Goal: Transaction & Acquisition: Download file/media

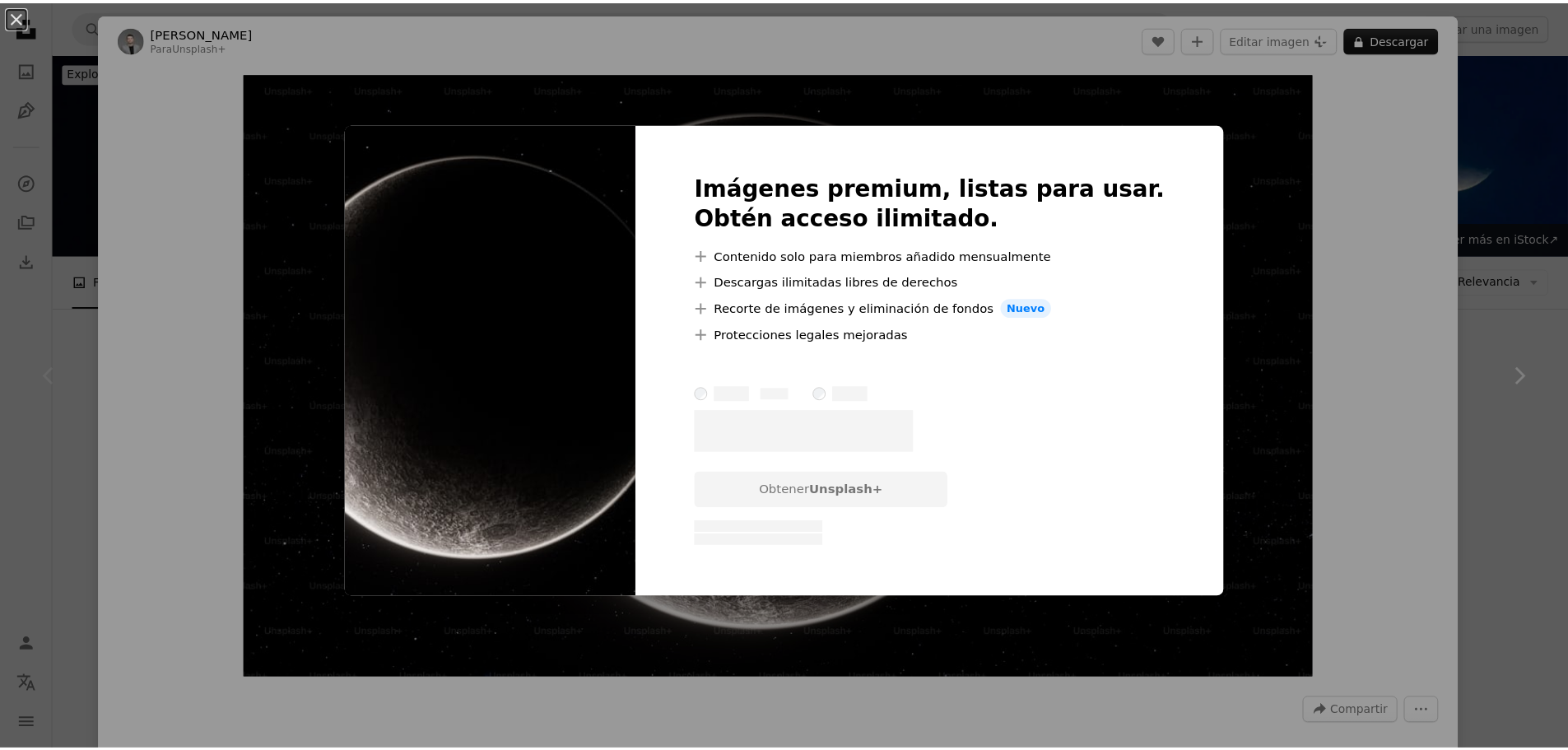
scroll to position [329, 0]
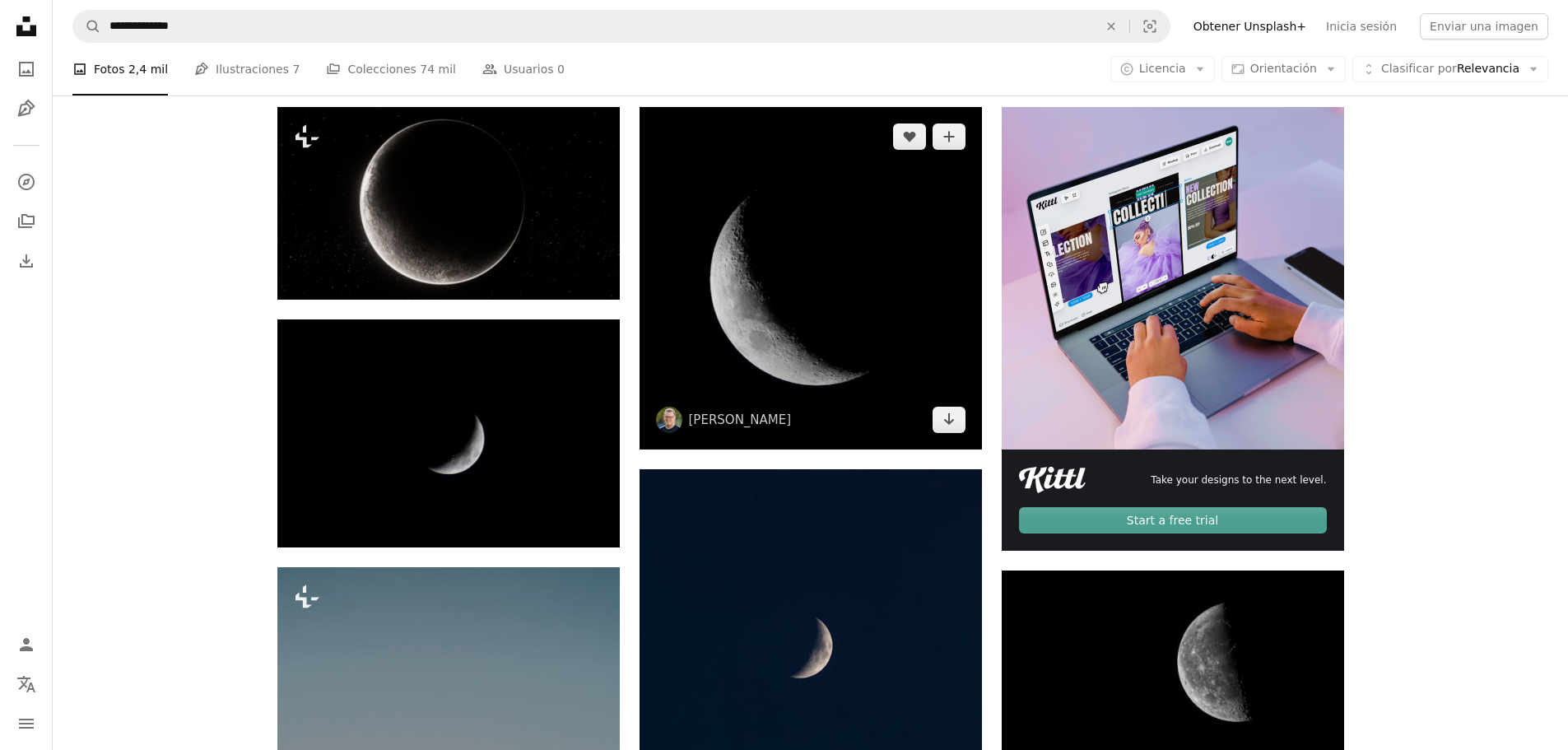
drag, startPoint x: 812, startPoint y: 304, endPoint x: 730, endPoint y: 231, distance: 109.8
click at [714, 228] on img at bounding box center [810, 278] width 342 height 343
click at [957, 423] on link "Arrow pointing down" at bounding box center [949, 419] width 33 height 26
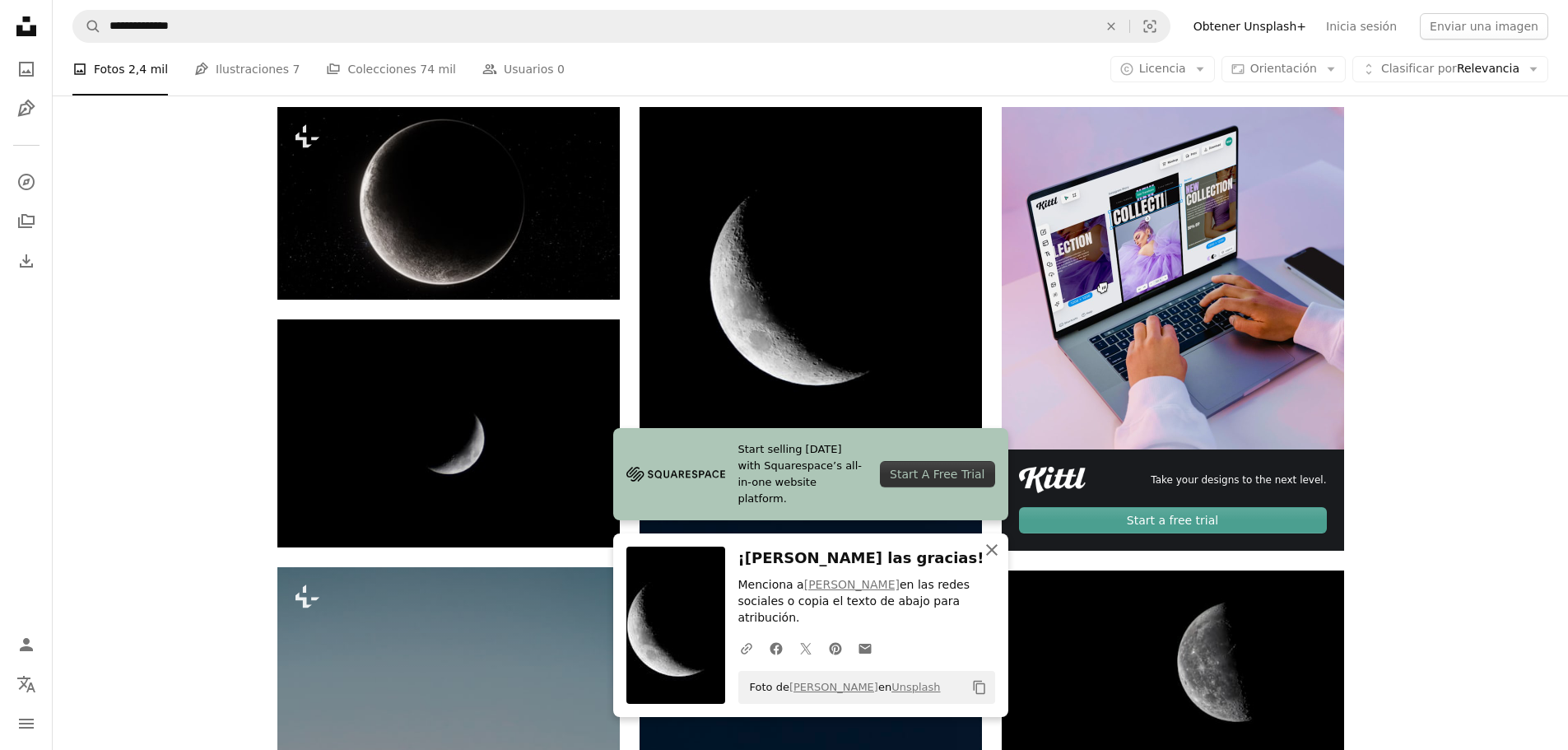
click at [1003, 566] on button "An X shape Cerrar" at bounding box center [992, 549] width 33 height 33
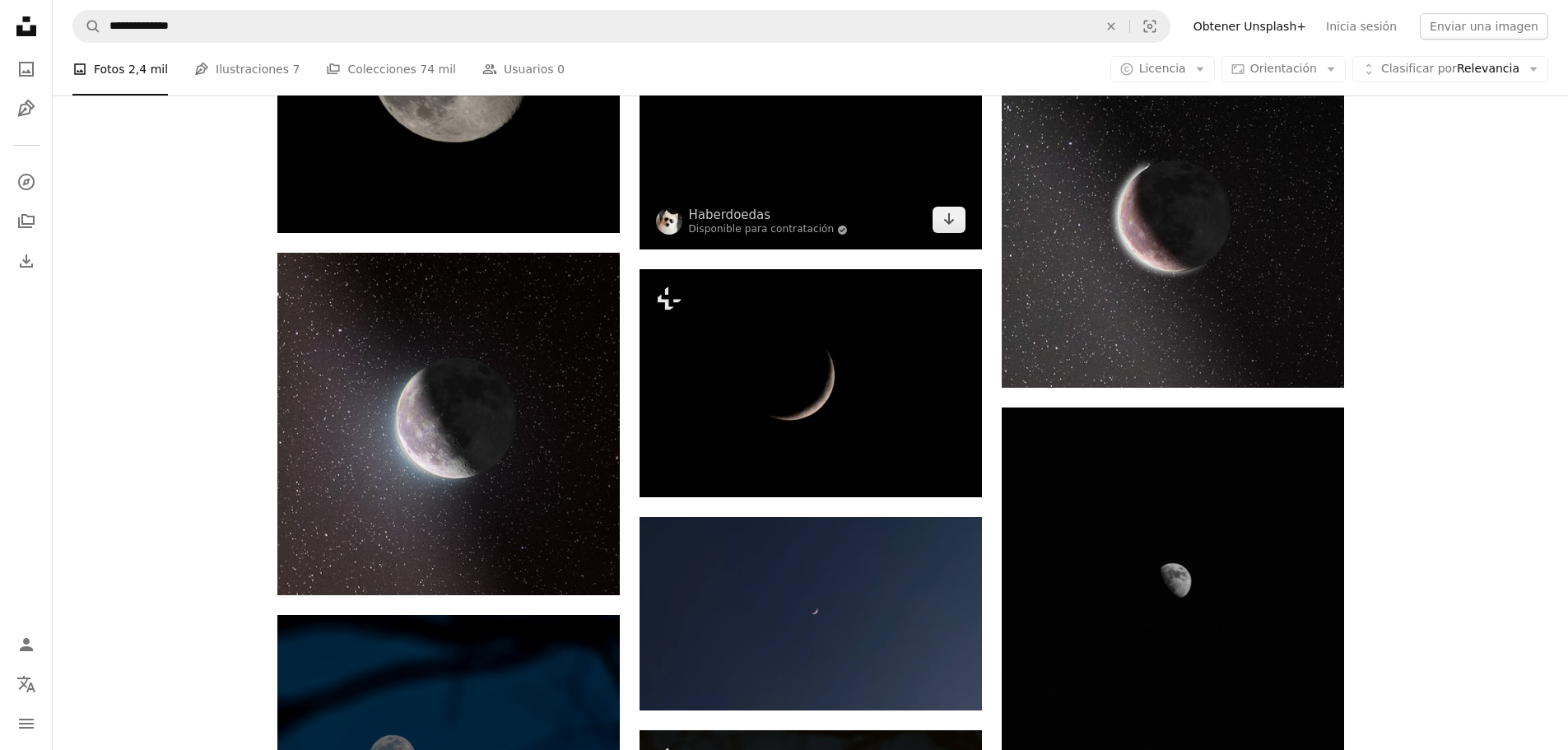
scroll to position [1564, 0]
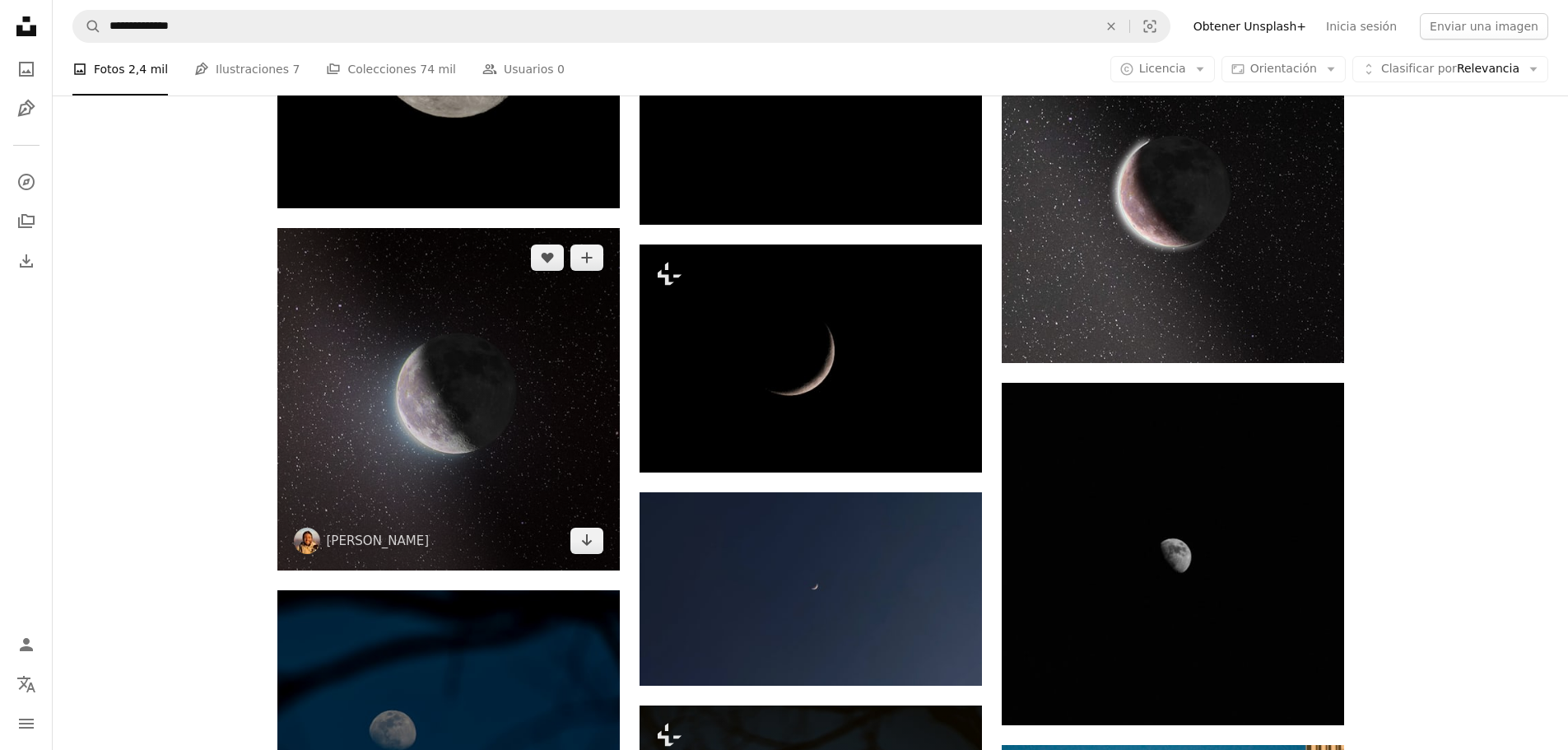
click at [461, 402] on img at bounding box center [448, 399] width 342 height 343
click at [588, 551] on link "Arrow pointing down" at bounding box center [587, 541] width 33 height 26
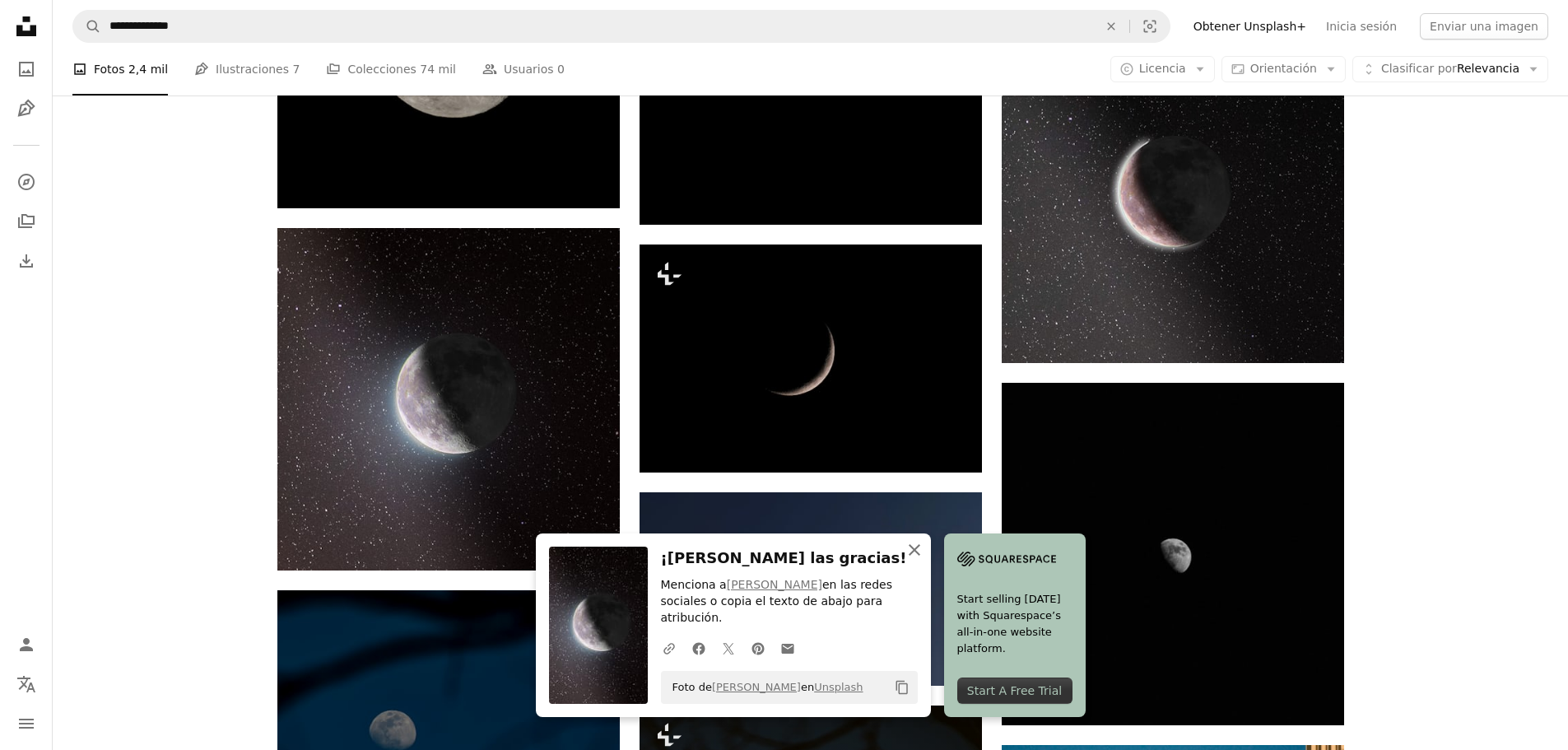
click at [918, 560] on icon "An X shape" at bounding box center [914, 549] width 20 height 20
